Goal: Information Seeking & Learning: Compare options

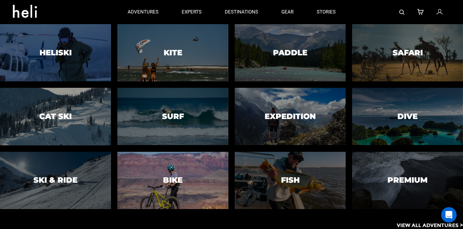
click at [172, 177] on h3 "Bike" at bounding box center [173, 180] width 20 height 8
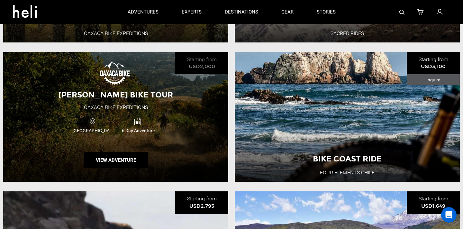
scroll to position [342, 0]
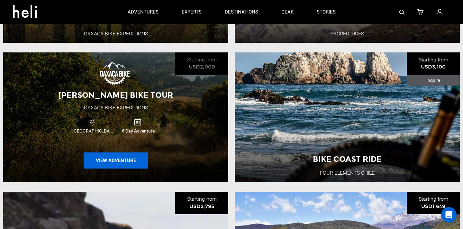
click at [126, 159] on button "View Adventure" at bounding box center [116, 161] width 64 height 16
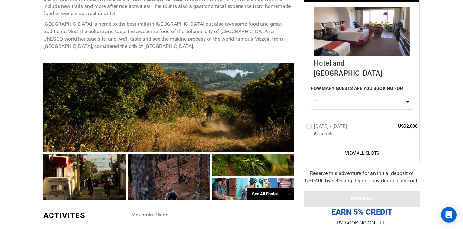
scroll to position [306, 0]
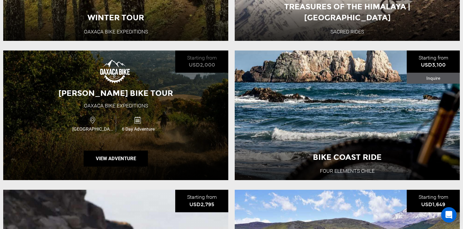
scroll to position [350, 0]
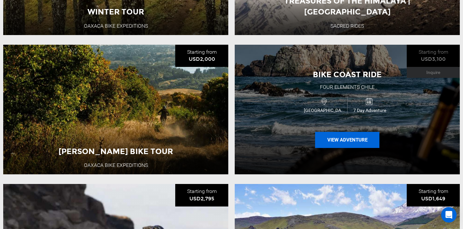
click at [338, 141] on button "View Adventure" at bounding box center [347, 140] width 64 height 16
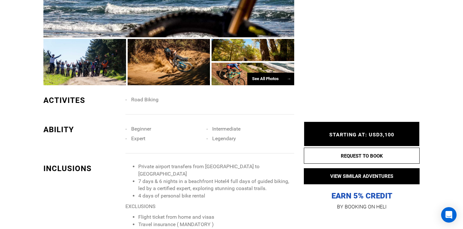
scroll to position [431, 0]
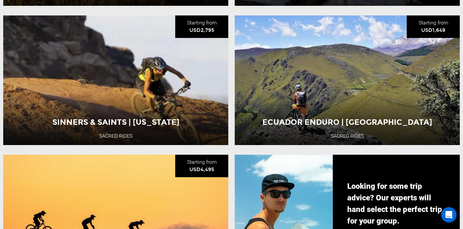
scroll to position [520, 0]
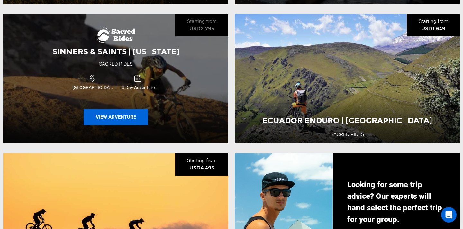
click at [126, 119] on button "View Adventure" at bounding box center [116, 117] width 64 height 16
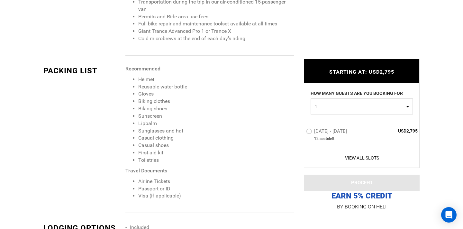
scroll to position [694, 0]
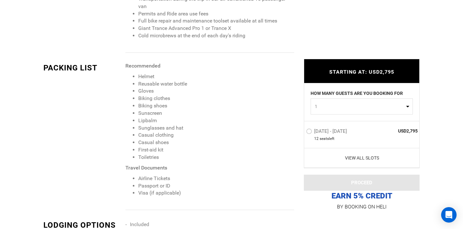
click at [362, 158] on link "View All Slots" at bounding box center [362, 158] width 112 height 6
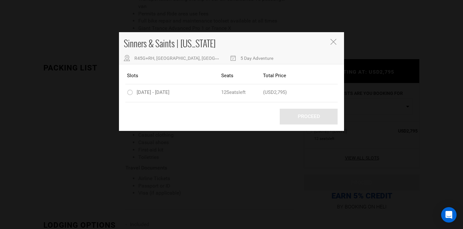
click at [334, 43] on icon "Close" at bounding box center [334, 42] width 6 height 6
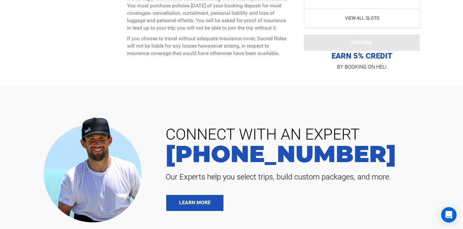
scroll to position [2699, 0]
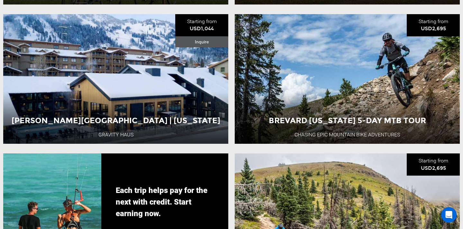
scroll to position [1078, 0]
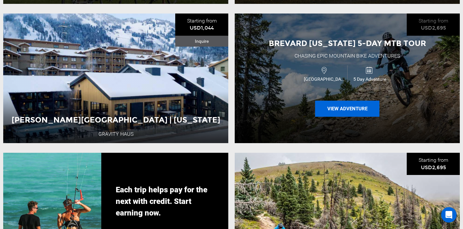
click at [341, 110] on button "View Adventure" at bounding box center [347, 109] width 64 height 16
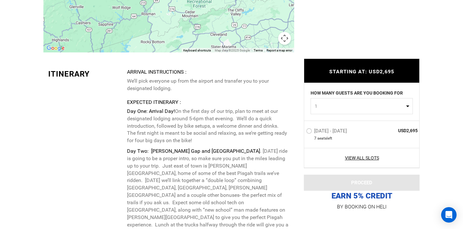
scroll to position [1213, 0]
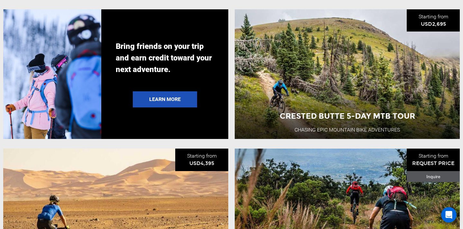
scroll to position [1225, 0]
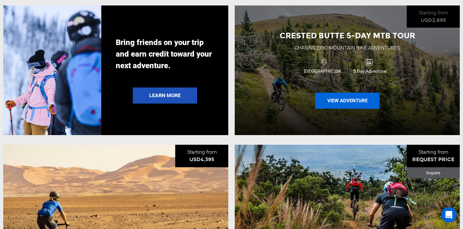
click at [344, 102] on button "View Adventure" at bounding box center [347, 101] width 64 height 16
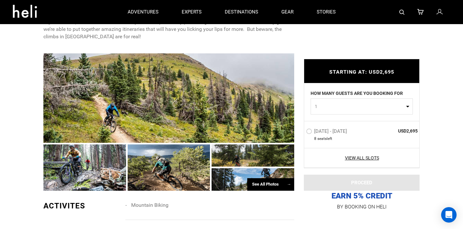
scroll to position [353, 0]
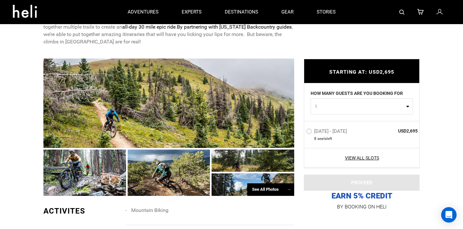
click at [262, 187] on div "See All Photos →" at bounding box center [270, 189] width 47 height 13
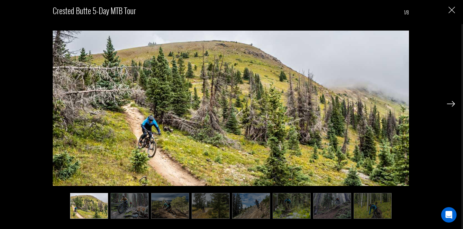
click at [454, 103] on img at bounding box center [451, 104] width 8 height 6
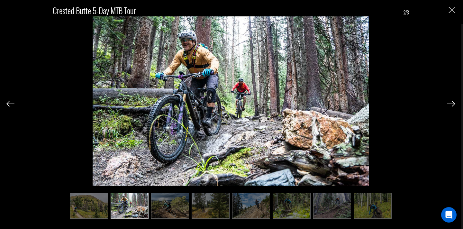
click at [454, 103] on img at bounding box center [451, 104] width 8 height 6
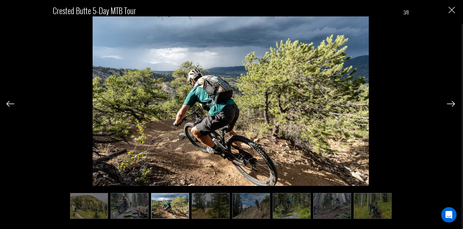
click at [454, 103] on img at bounding box center [451, 104] width 8 height 6
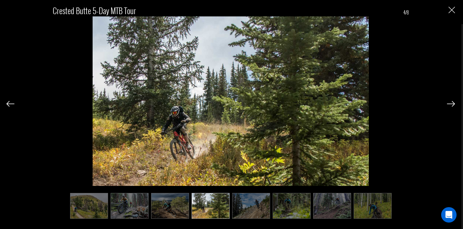
click at [454, 103] on img at bounding box center [451, 104] width 8 height 6
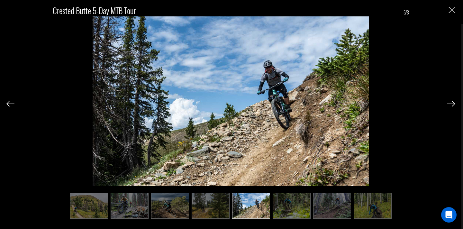
click at [454, 103] on img at bounding box center [451, 104] width 8 height 6
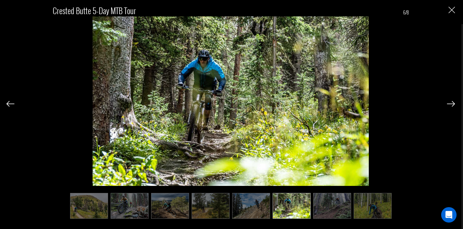
click at [454, 103] on img at bounding box center [451, 104] width 8 height 6
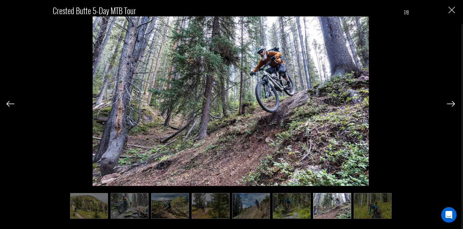
click at [454, 103] on img at bounding box center [451, 104] width 8 height 6
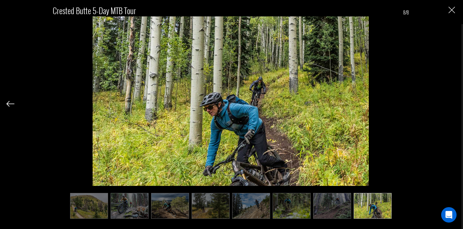
click at [454, 103] on div "Crested Butte 5-Day MTB Tour 8/8" at bounding box center [230, 109] width 449 height 218
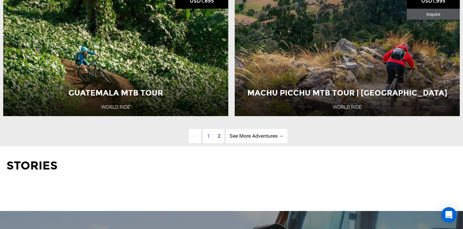
scroll to position [1664, 0]
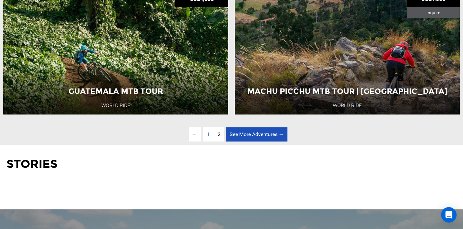
click at [257, 137] on link "See More Adventures → page" at bounding box center [256, 134] width 61 height 14
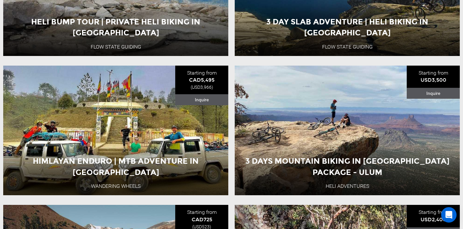
scroll to position [330, 0]
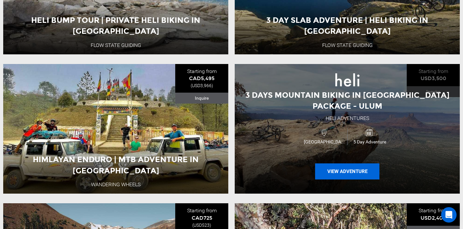
click at [345, 172] on button "View Adventure" at bounding box center [347, 171] width 64 height 16
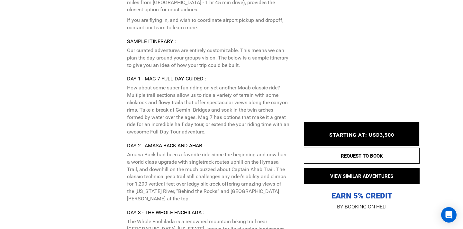
scroll to position [1205, 0]
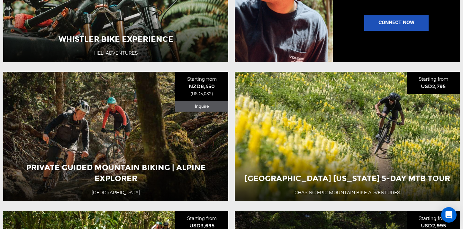
scroll to position [745, 0]
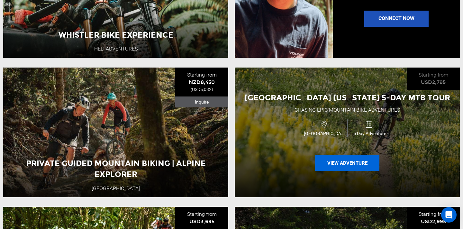
click at [336, 163] on button "View Adventure" at bounding box center [347, 163] width 64 height 16
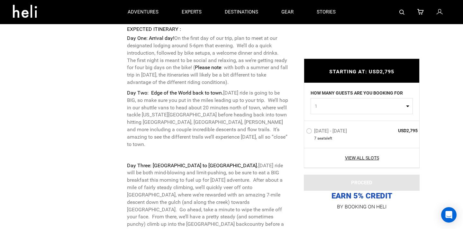
scroll to position [1295, 0]
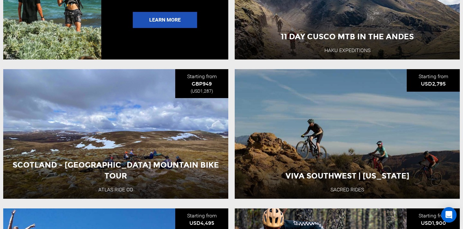
scroll to position [1301, 0]
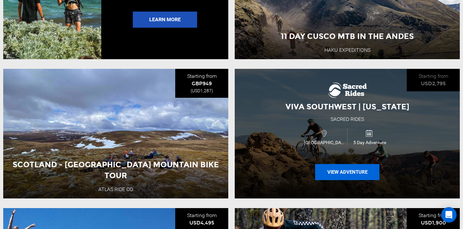
click at [346, 173] on button "View Adventure" at bounding box center [347, 172] width 64 height 16
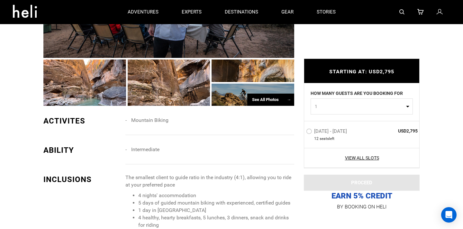
scroll to position [526, 0]
